Goal: Complete application form

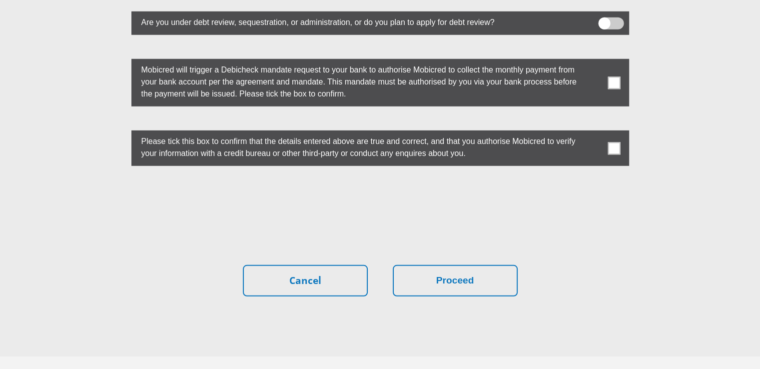
scroll to position [2819, 0]
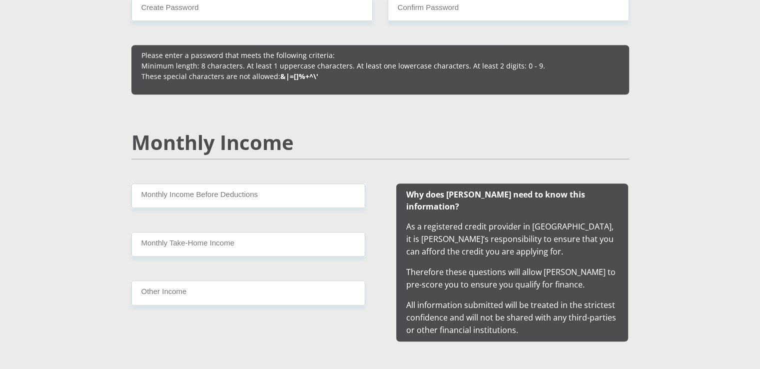
scroll to position [847, 0]
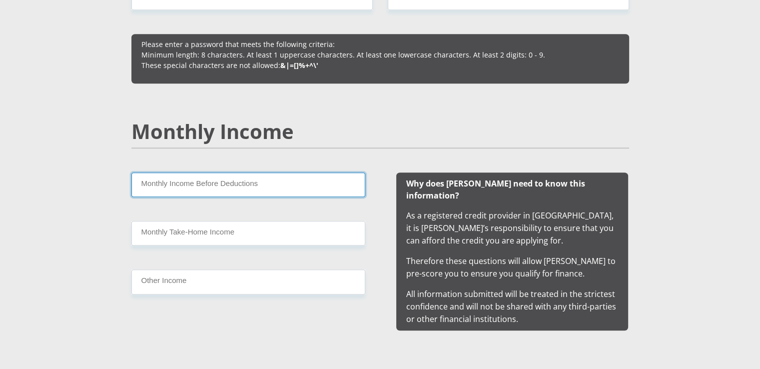
click at [285, 190] on input "Monthly Income Before Deductions" at bounding box center [248, 184] width 234 height 24
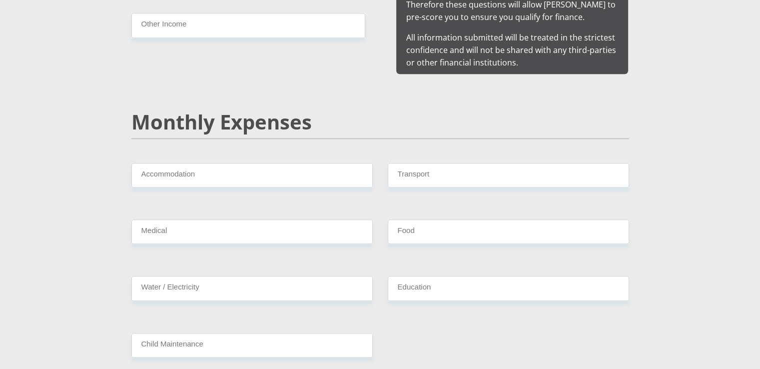
scroll to position [1121, 0]
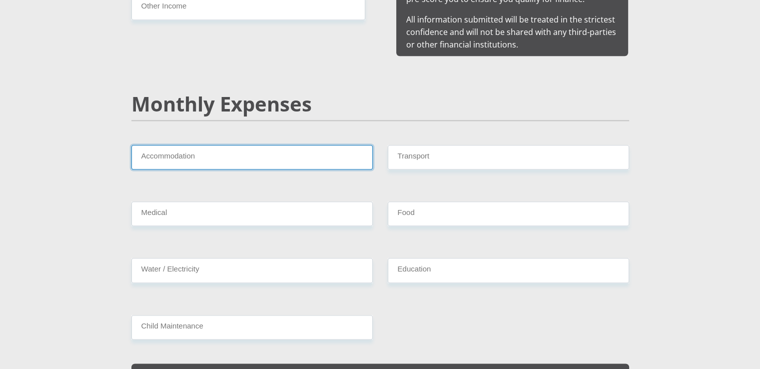
click at [329, 145] on input "Accommodation" at bounding box center [251, 157] width 241 height 24
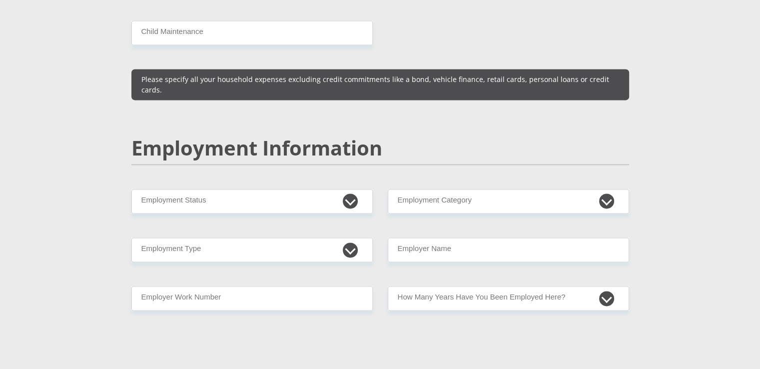
scroll to position [1430, 0]
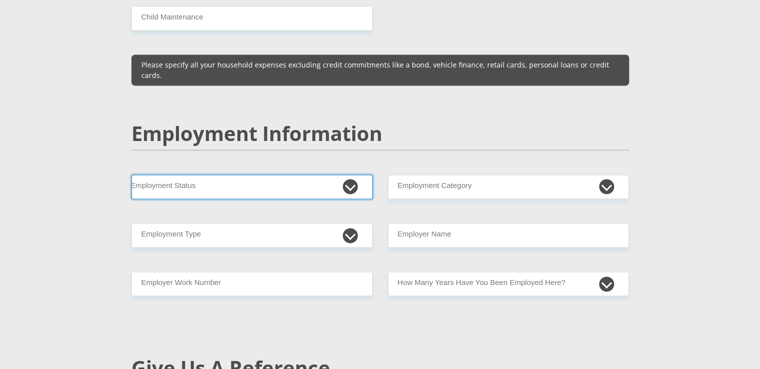
click at [348, 174] on select "Permanent/Full-time Part-time/Casual [DEMOGRAPHIC_DATA] Worker Self-Employed Ho…" at bounding box center [251, 186] width 241 height 24
drag, startPoint x: 348, startPoint y: 166, endPoint x: 619, endPoint y: 168, distance: 271.7
click at [619, 168] on div "Mr Ms Mrs Dr [PERSON_NAME] Title First Name Surname South African ID Number Ple…" at bounding box center [380, 163] width 513 height 2849
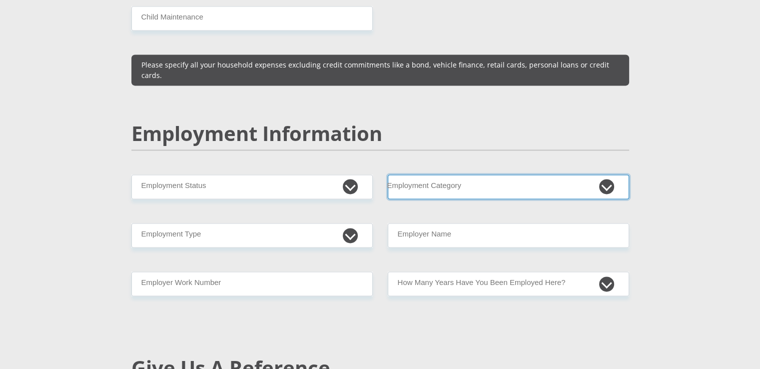
click at [619, 174] on select "AGRICULTURE ALCOHOL & TOBACCO CONSTRUCTION MATERIALS METALLURGY EQUIPMENT FOR R…" at bounding box center [508, 186] width 241 height 24
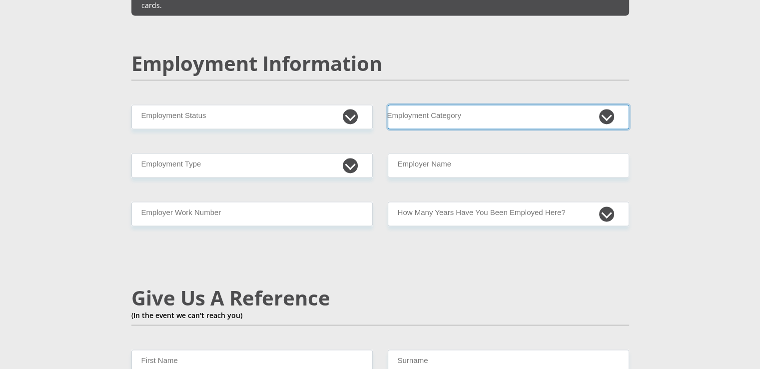
scroll to position [1515, 0]
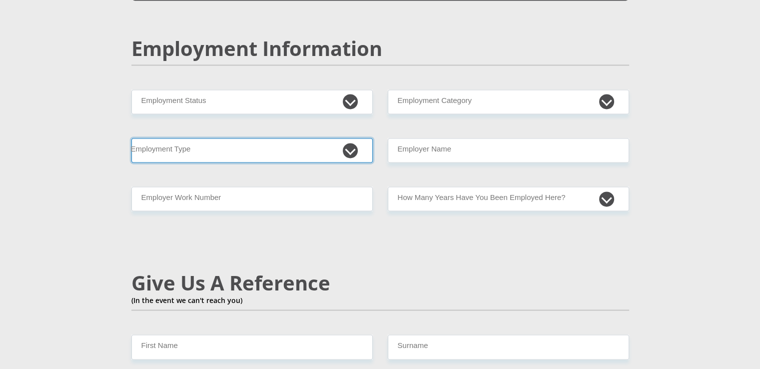
click at [356, 138] on select "College/Lecturer Craft Seller Creative Driver Executive Farmer Forces - Non Com…" at bounding box center [251, 150] width 241 height 24
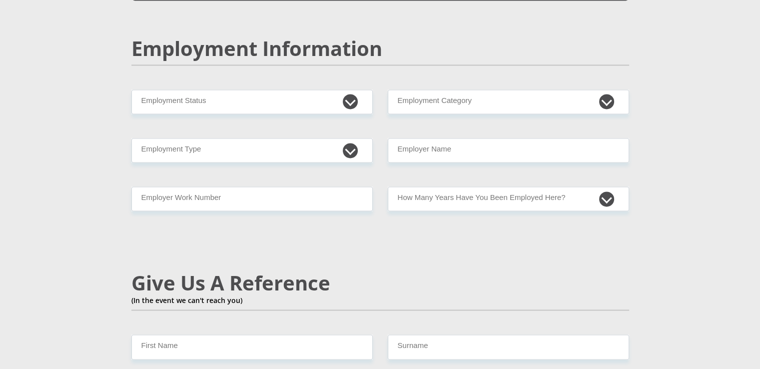
click at [527, 222] on div "Mr Ms Mrs Dr [PERSON_NAME] Title First Name Surname South African ID Number Ple…" at bounding box center [380, 78] width 513 height 2849
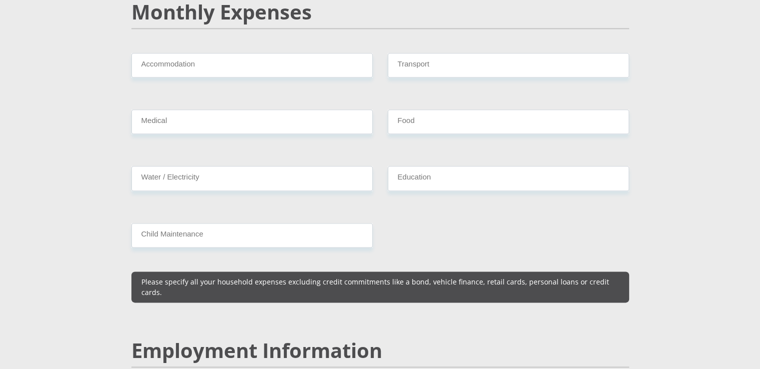
scroll to position [1206, 0]
